Goal: Task Accomplishment & Management: Manage account settings

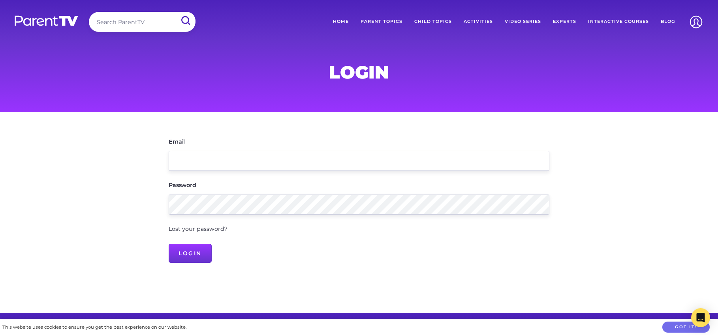
click at [200, 126] on main "Email Password Lost your password? Login" at bounding box center [359, 212] width 718 height 201
click at [277, 170] on input "Email" at bounding box center [359, 161] width 381 height 20
type input "[EMAIL_ADDRESS][DOMAIN_NAME]"
click at [169, 244] on input "Login" at bounding box center [190, 253] width 43 height 19
click at [213, 155] on input "Email" at bounding box center [359, 161] width 381 height 20
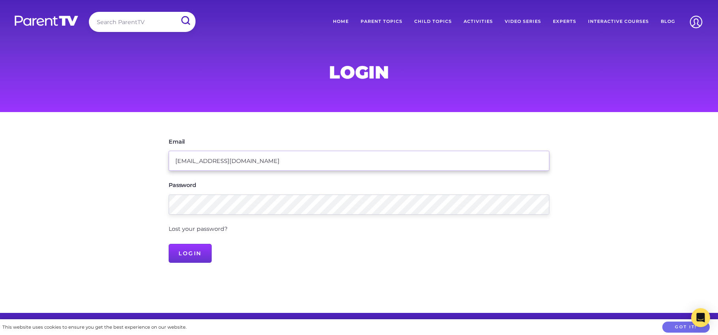
type input "cassiewatson@outlook.com"
click at [169, 244] on input "Login" at bounding box center [190, 253] width 43 height 19
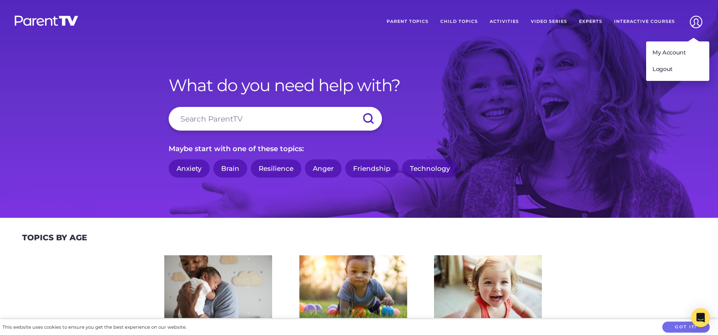
click at [689, 24] on img at bounding box center [696, 22] width 20 height 20
click at [676, 56] on link "My Account" at bounding box center [677, 53] width 63 height 17
